Goal: Obtain resource: Obtain resource

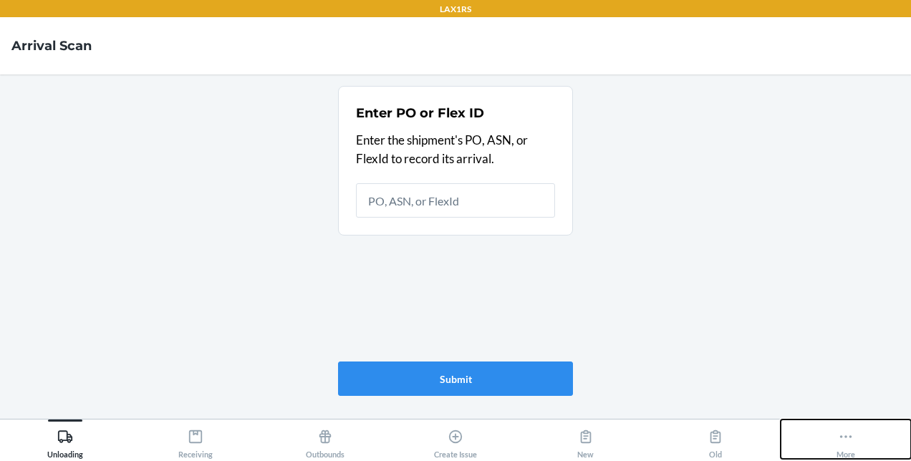
click at [856, 440] on button "More" at bounding box center [845, 438] width 130 height 39
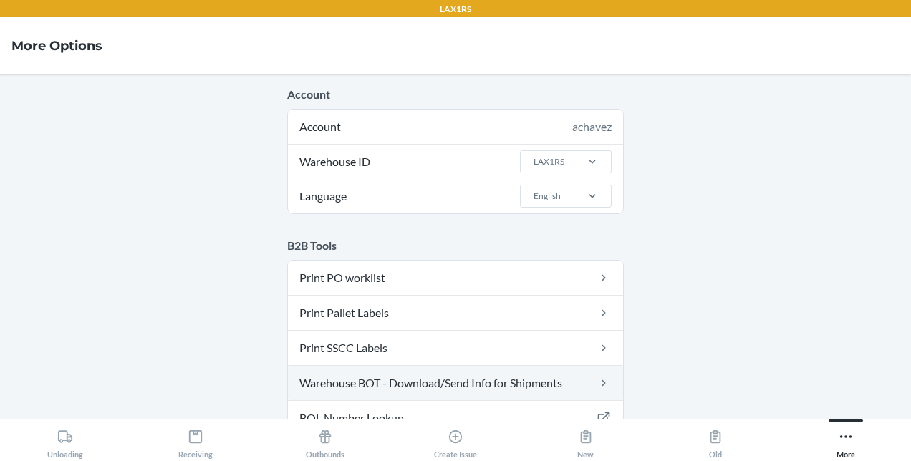
click at [440, 382] on link "Warehouse BOT - Download/Send Info for Shipments" at bounding box center [455, 383] width 335 height 34
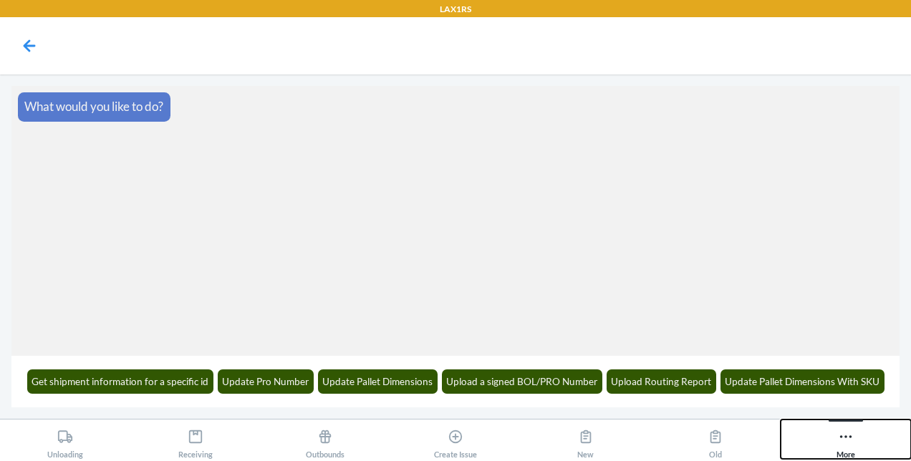
click at [843, 444] on icon at bounding box center [845, 437] width 16 height 16
